Goal: Information Seeking & Learning: Learn about a topic

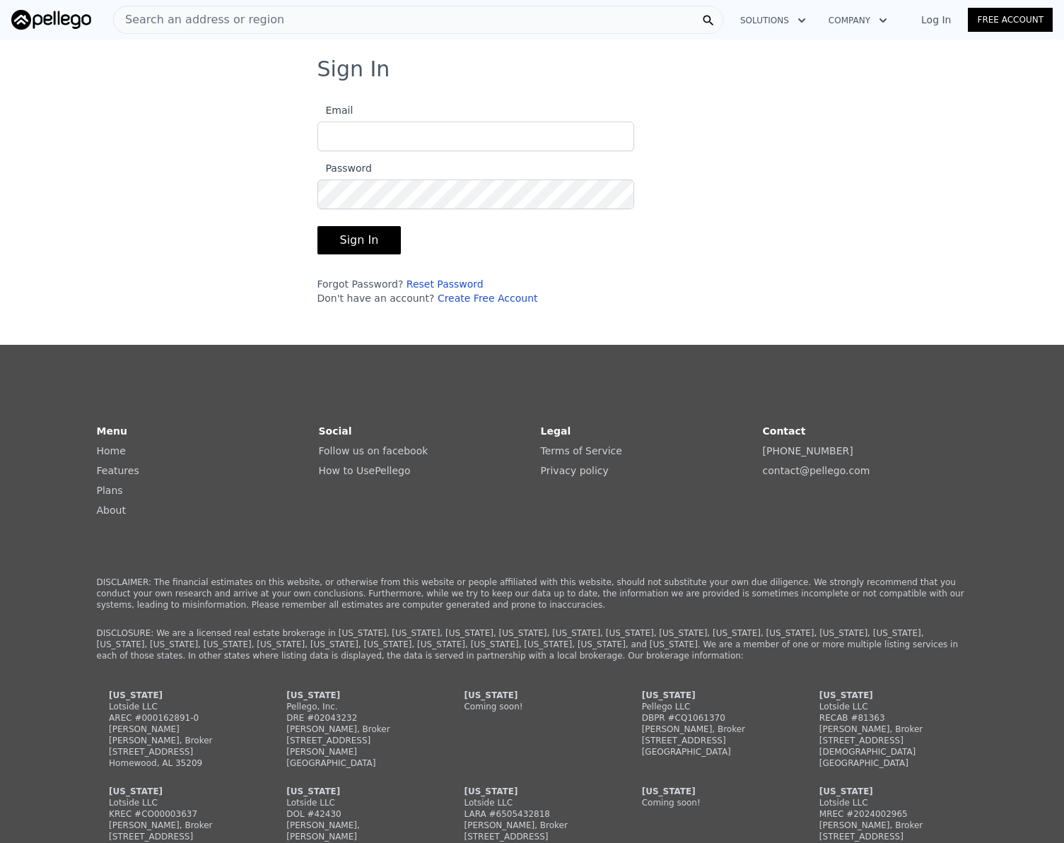
type input "[EMAIL_ADDRESS][DOMAIN_NAME]"
click at [335, 247] on button "Sign In" at bounding box center [359, 240] width 84 height 28
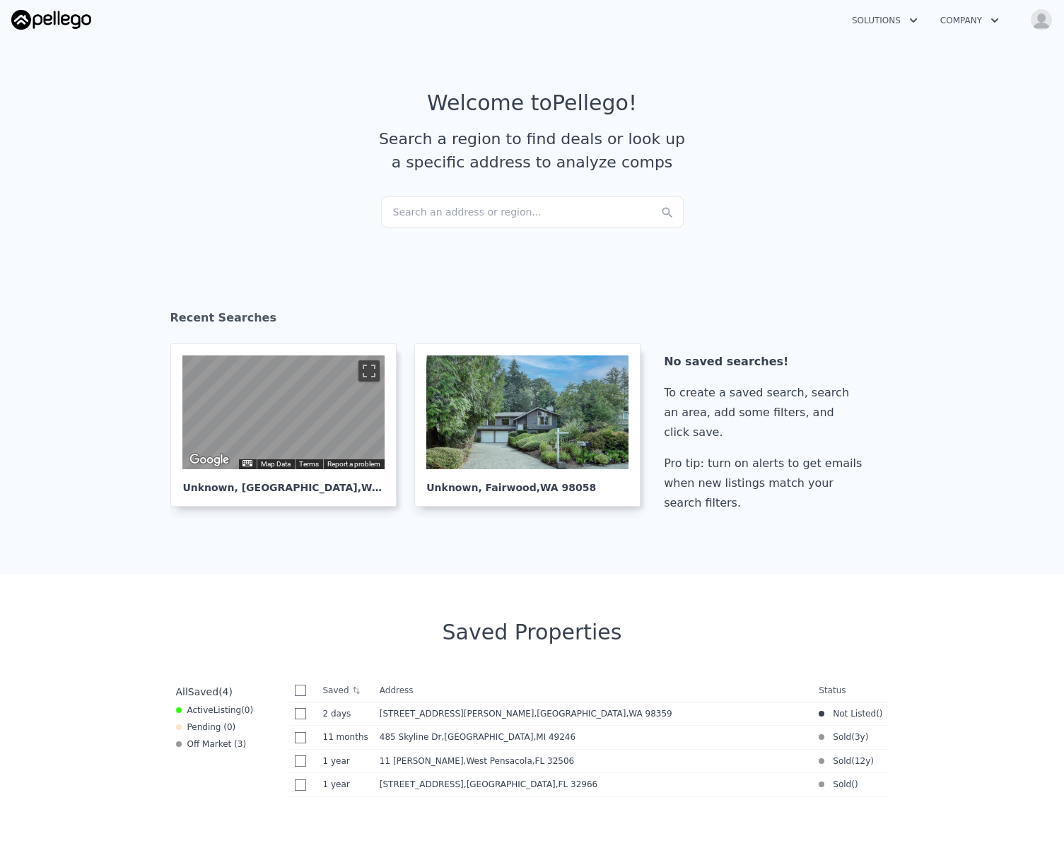
drag, startPoint x: 408, startPoint y: 213, endPoint x: 370, endPoint y: 269, distance: 67.1
click at [368, 270] on section "Recent Searches ← Move left → Move right ↑ Move up ↓ Move down + Zoom in - Zoom…" at bounding box center [532, 414] width 1064 height 322
click at [422, 211] on div "Search an address or region..." at bounding box center [532, 211] width 303 height 31
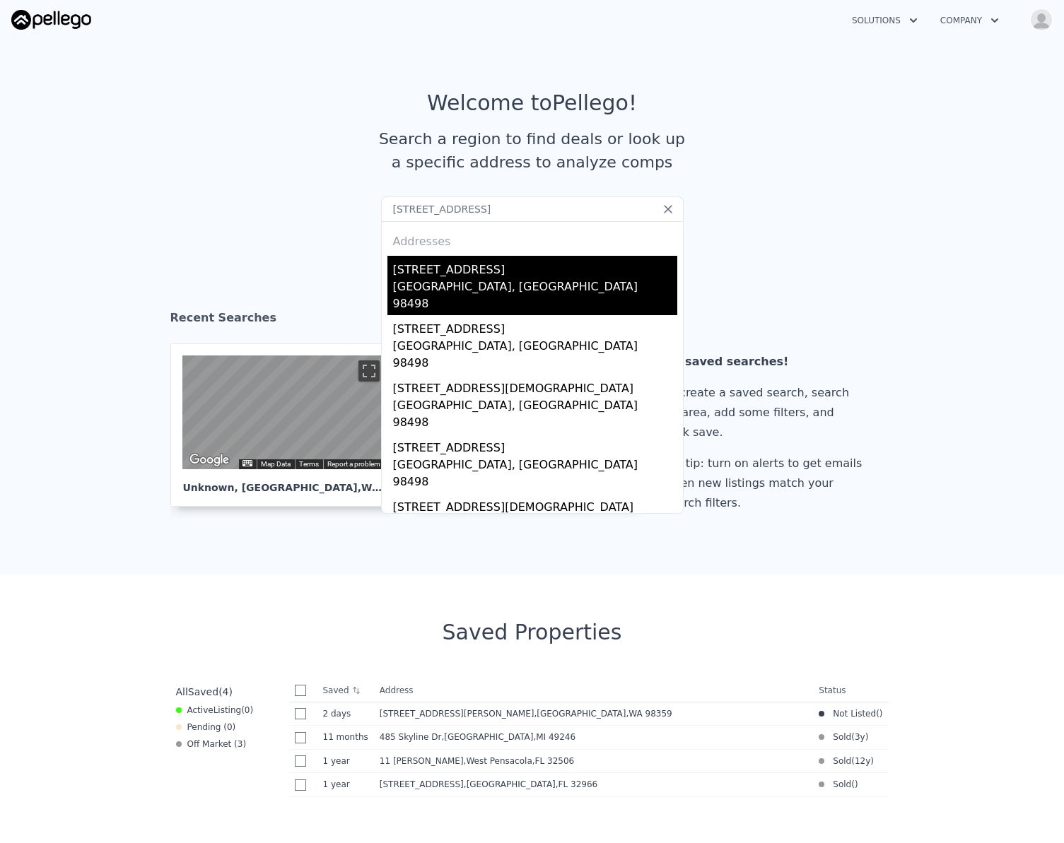
type input "[STREET_ADDRESS]"
click at [426, 283] on div "[GEOGRAPHIC_DATA], [GEOGRAPHIC_DATA] 98498" at bounding box center [535, 296] width 284 height 37
